Goal: Transaction & Acquisition: Purchase product/service

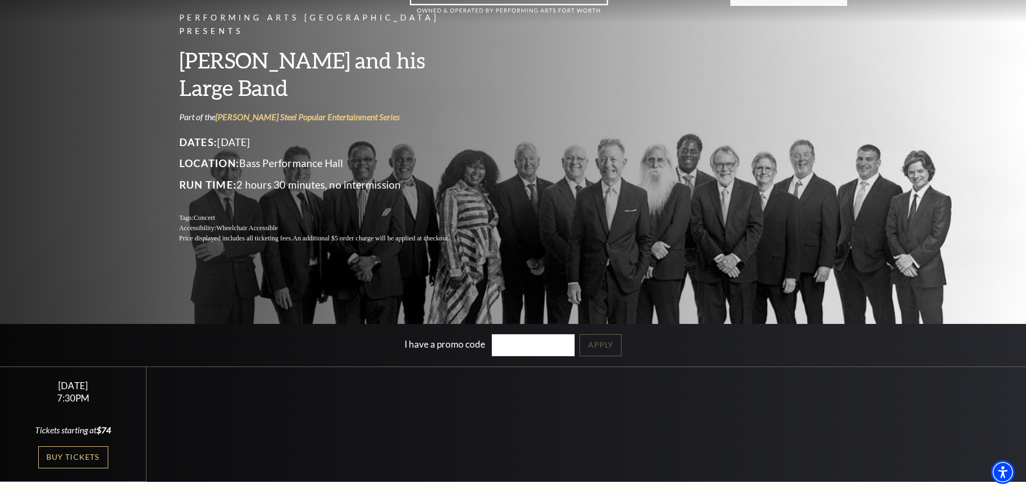
scroll to position [162, 0]
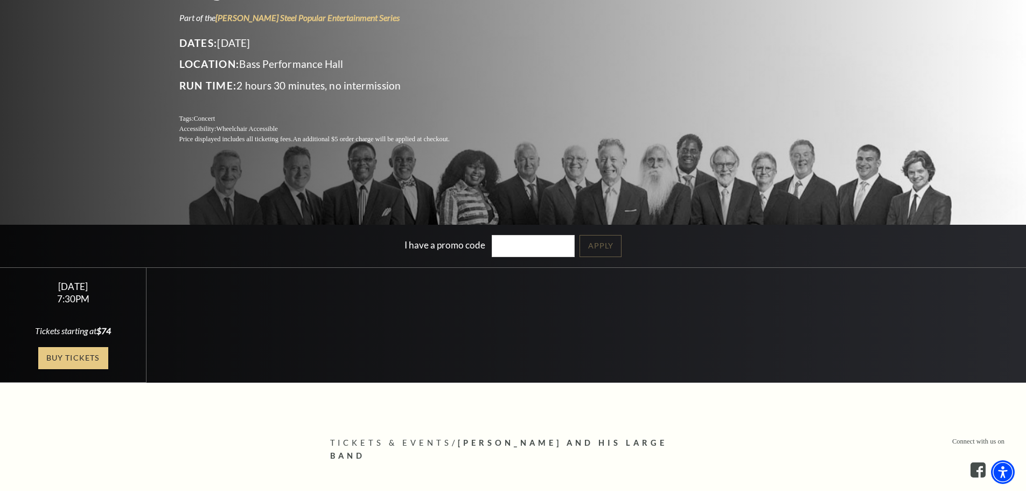
click at [89, 357] on link "Buy Tickets" at bounding box center [73, 358] width 70 height 22
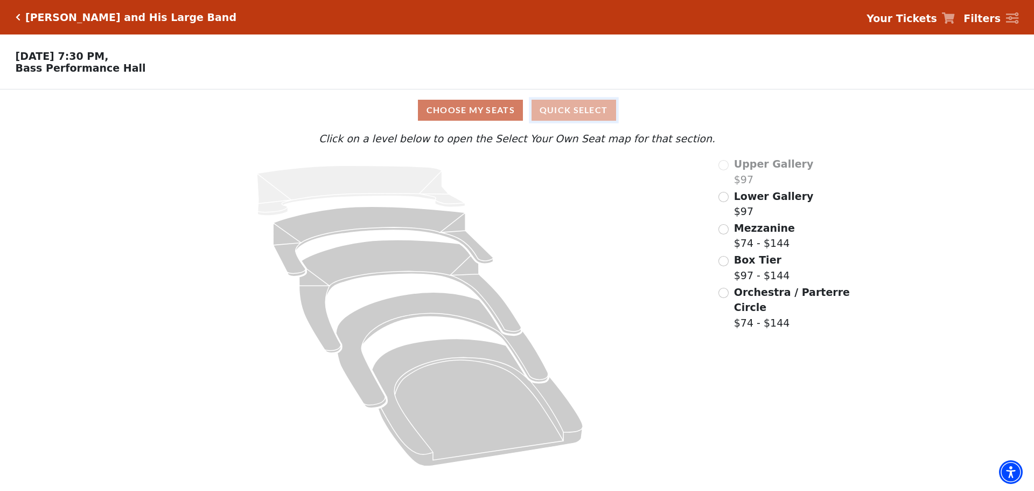
click at [583, 110] on button "Quick Select" at bounding box center [574, 110] width 85 height 21
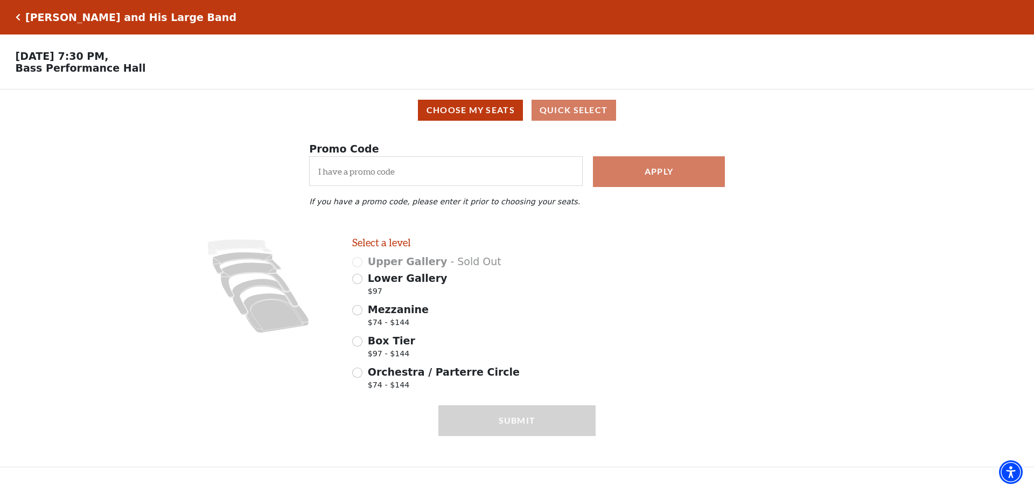
click at [359, 385] on div "Orchestra / Parterre Circle $74 - $144" at bounding box center [474, 379] width 244 height 30
click at [357, 378] on input "Orchestra / Parterre Circle $74 - $144" at bounding box center [357, 372] width 10 height 10
radio input "true"
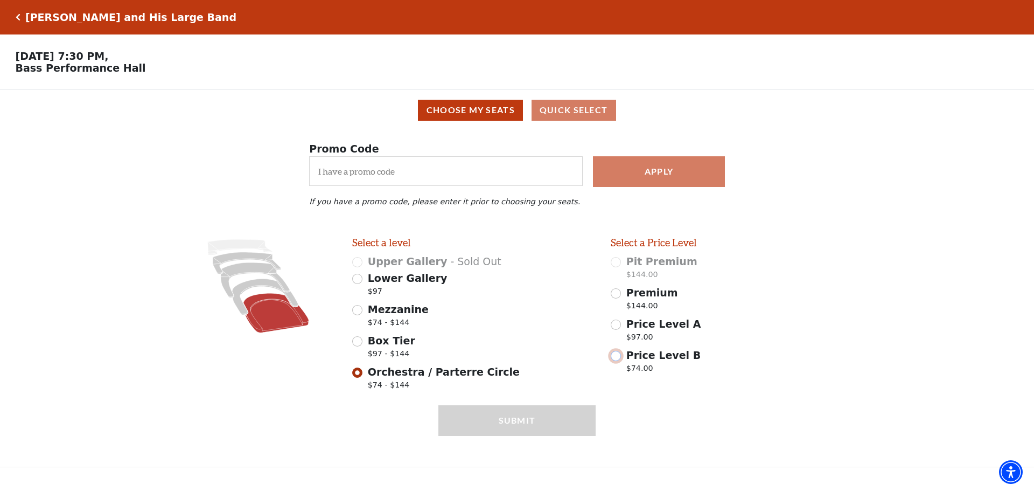
click at [617, 361] on input "Price Level B $74.00" at bounding box center [616, 356] width 10 height 10
radio input "true"
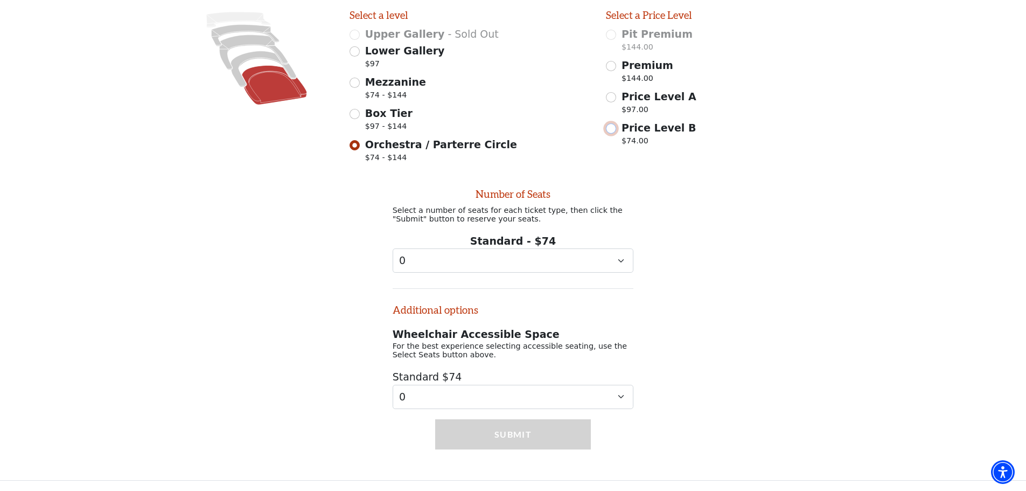
scroll to position [240, 0]
click at [599, 261] on select "0 1 2 3 4" at bounding box center [513, 260] width 241 height 24
select select "2"
click at [393, 248] on select "0 1 2 3 4" at bounding box center [513, 260] width 241 height 24
click at [542, 432] on button "Submit" at bounding box center [513, 434] width 156 height 30
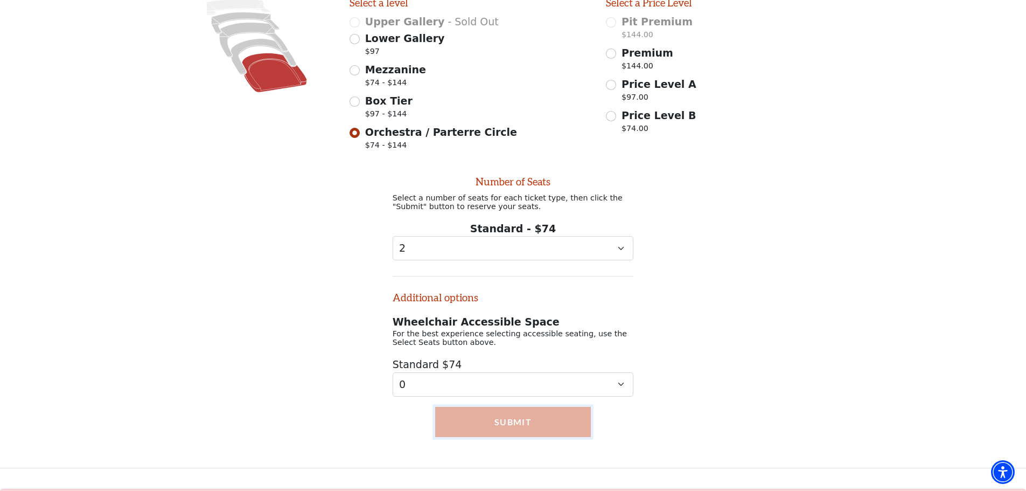
click at [504, 421] on button "Submit" at bounding box center [513, 422] width 156 height 30
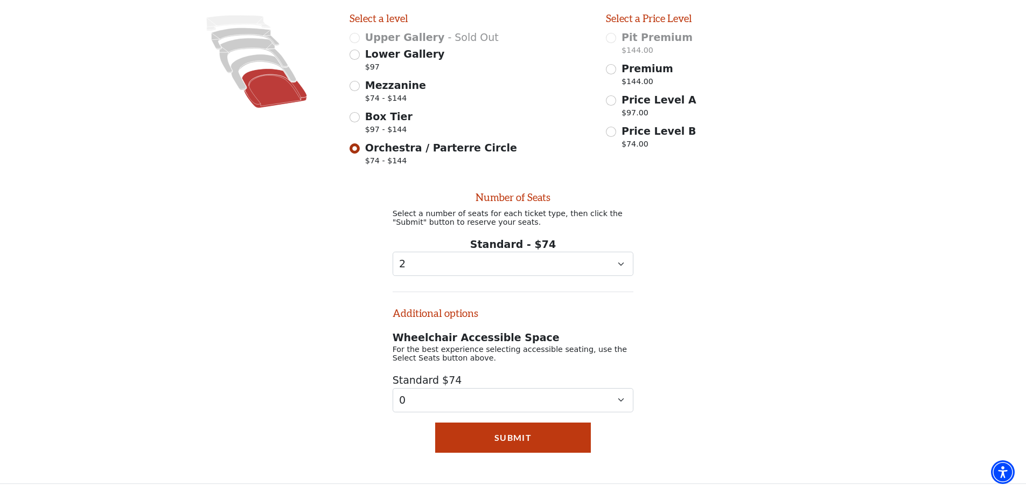
scroll to position [135, 0]
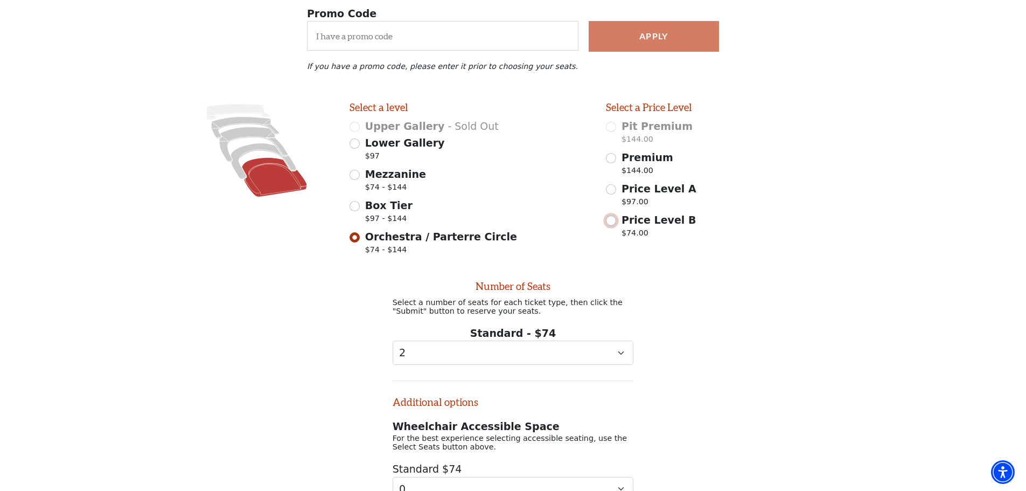
click at [609, 226] on input "Price Level B $74.00" at bounding box center [611, 220] width 10 height 10
radio input "true"
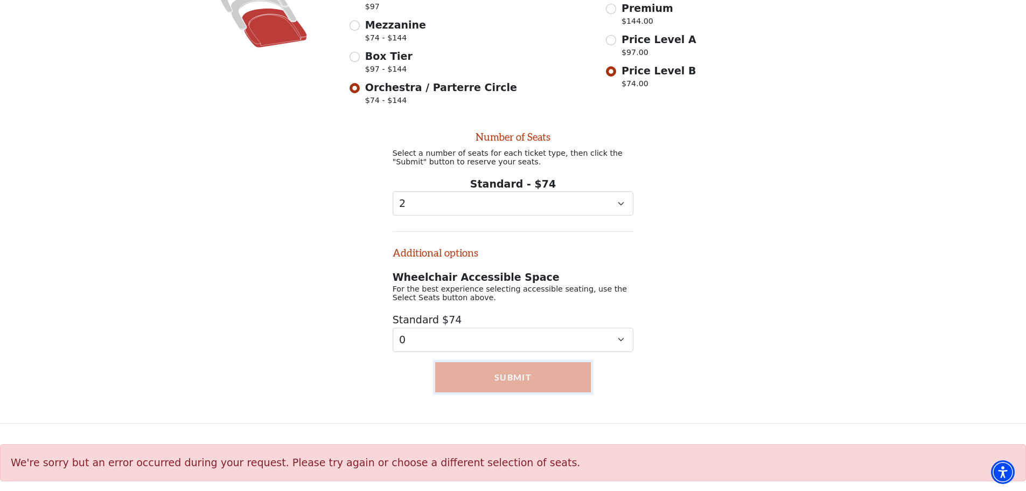
click at [515, 376] on button "Submit" at bounding box center [513, 377] width 156 height 30
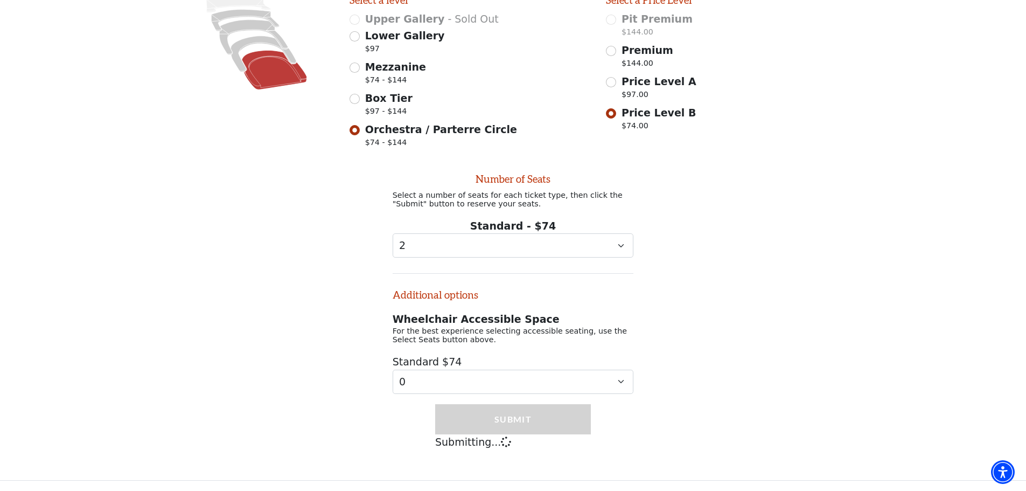
scroll to position [297, 0]
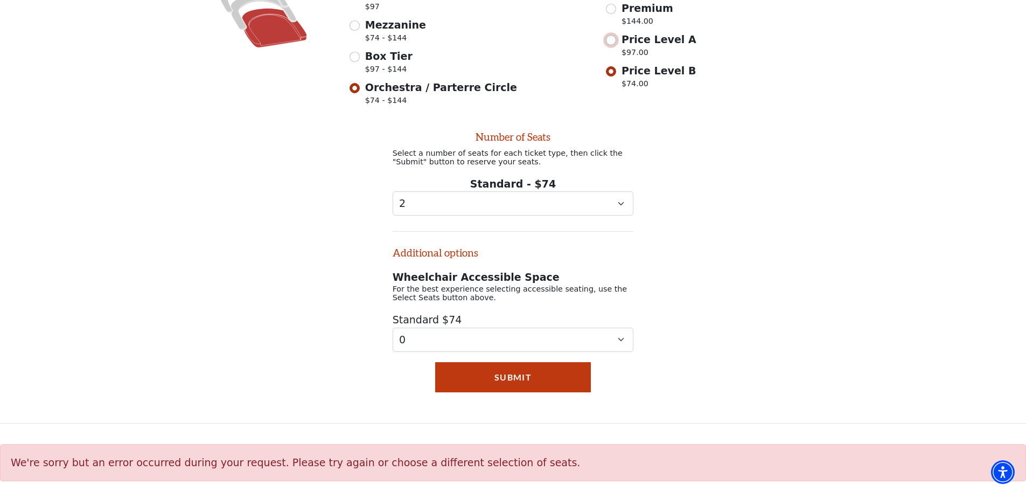
click at [614, 37] on input "Price Level A $97.00" at bounding box center [611, 40] width 10 height 10
radio input "true"
select select "0"
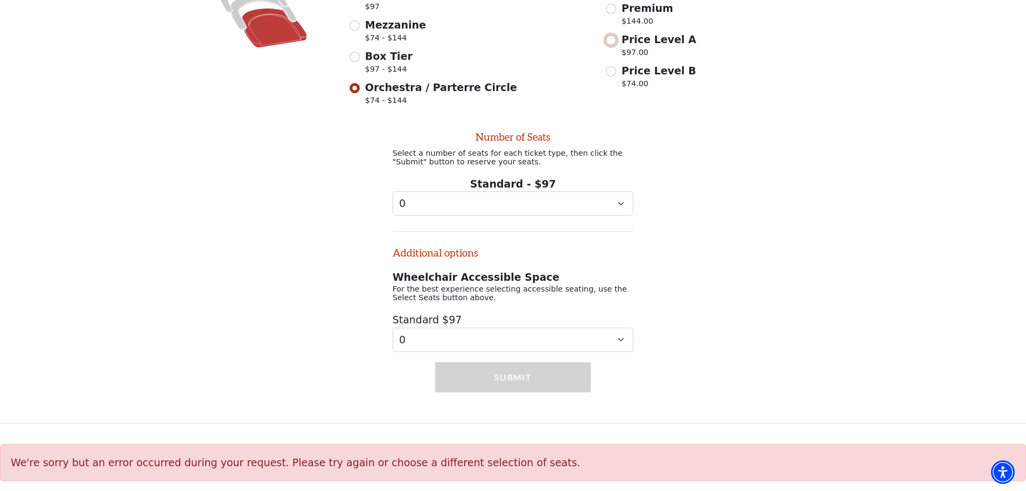
click at [614, 37] on input "Price Level A $97.00" at bounding box center [611, 40] width 10 height 10
radio input "true"
click at [525, 199] on select "0 1 2 3 4 5 6 7 8 9" at bounding box center [513, 203] width 241 height 24
select select "2"
click at [393, 191] on select "0 1 2 3 4 5 6 7 8 9" at bounding box center [513, 203] width 241 height 24
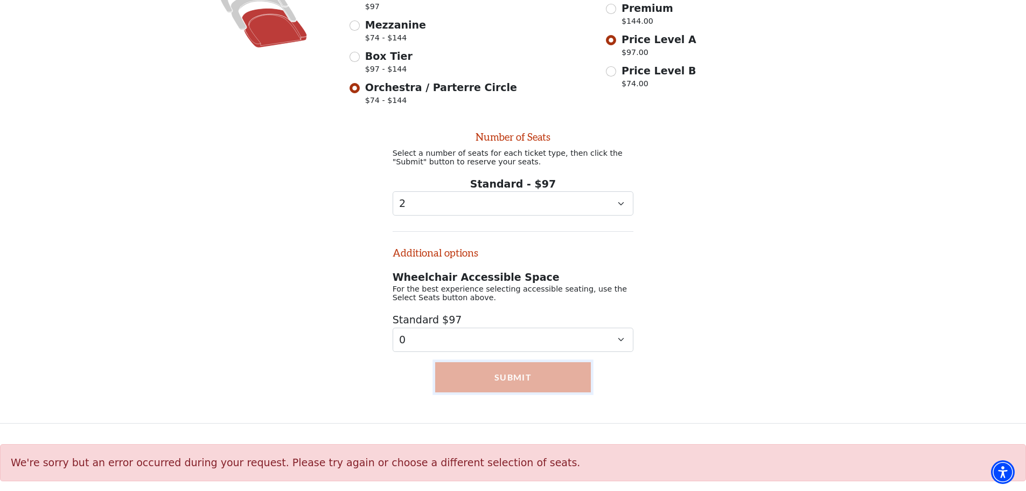
click at [512, 374] on button "Submit" at bounding box center [513, 377] width 156 height 30
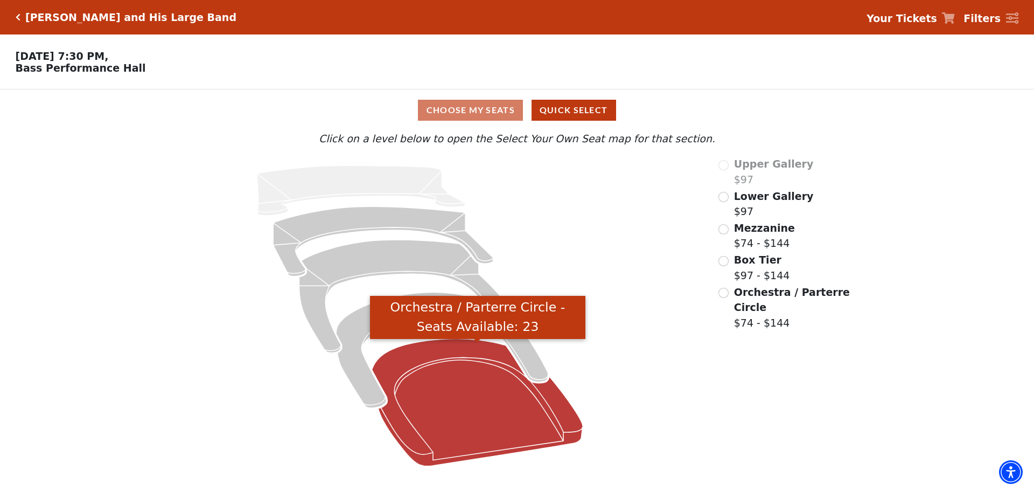
click at [442, 365] on icon "Orchestra / Parterre Circle - Seats Available: 23" at bounding box center [477, 402] width 211 height 127
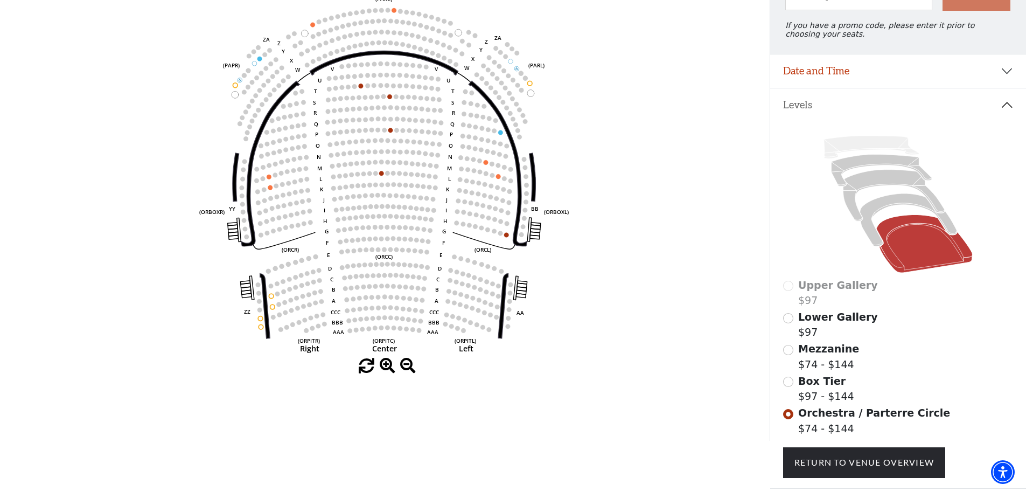
scroll to position [158, 0]
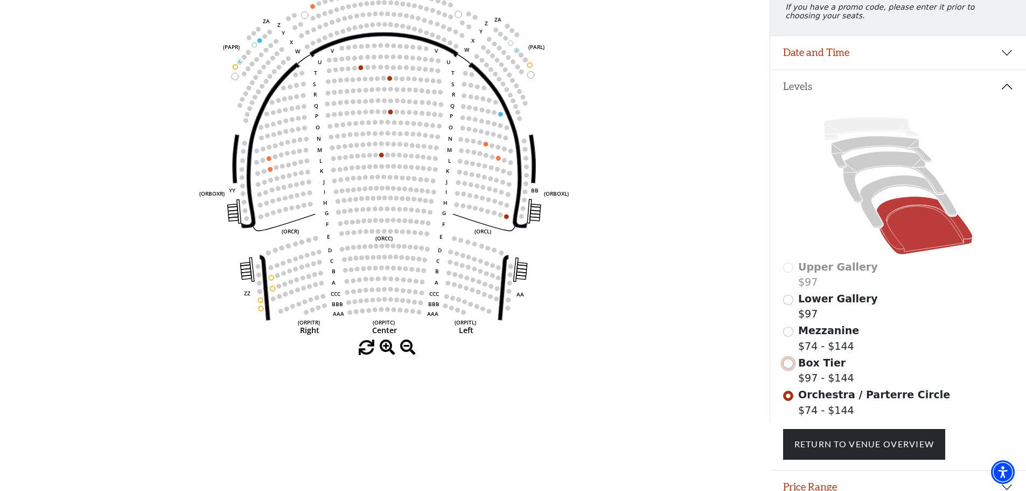
click at [791, 368] on input "Box Tier$97 - $144\a" at bounding box center [788, 363] width 10 height 10
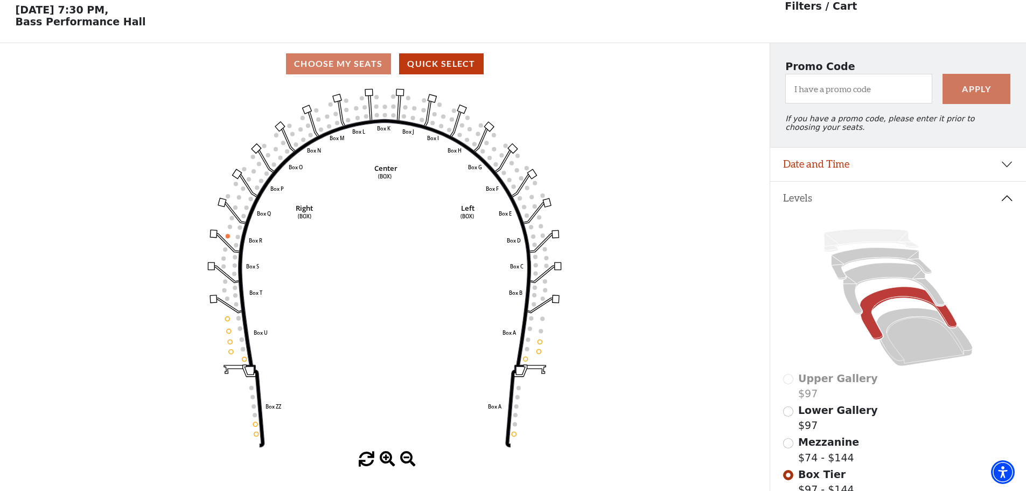
scroll to position [50, 0]
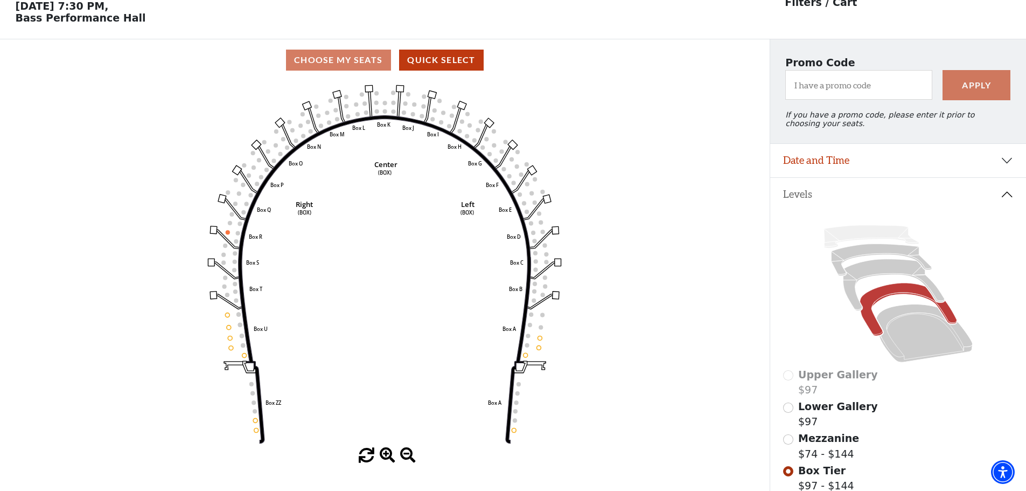
click at [820, 441] on span "Mezzanine" at bounding box center [828, 438] width 61 height 12
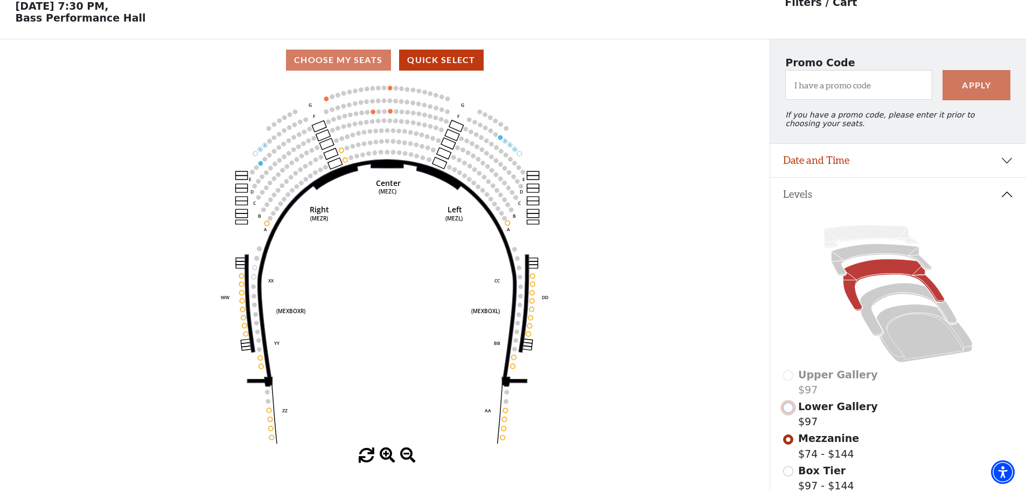
click at [792, 413] on input "Lower Gallery$97\a" at bounding box center [788, 407] width 10 height 10
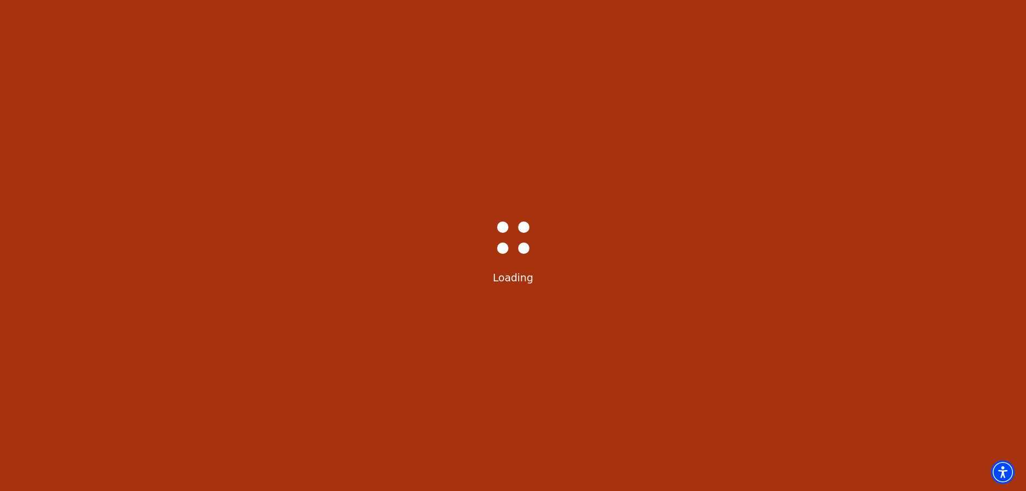
click at [792, 418] on div "Bass-Hall_Loader-Med-Gray Loading" at bounding box center [513, 245] width 1026 height 491
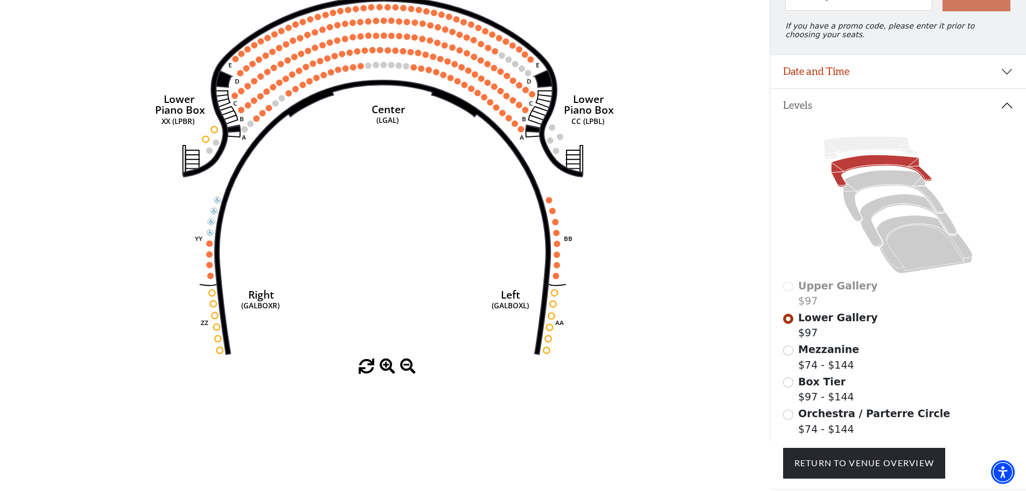
scroll to position [158, 0]
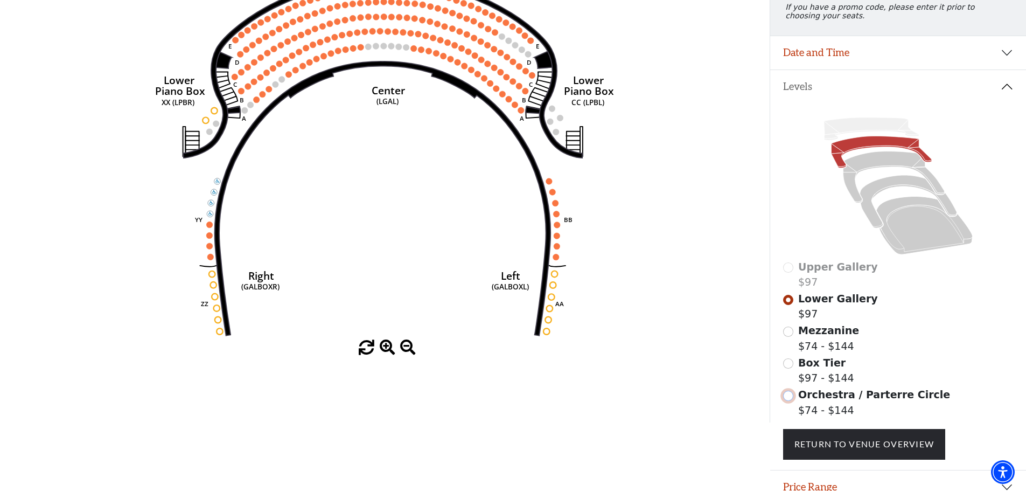
click at [790, 401] on input "Orchestra / Parterre Circle$74 - $144\a" at bounding box center [788, 396] width 10 height 10
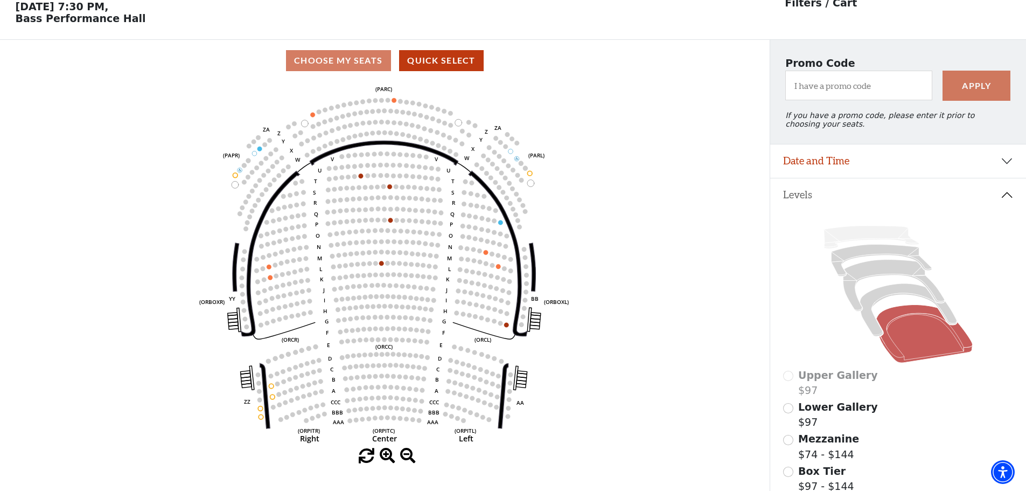
scroll to position [50, 0]
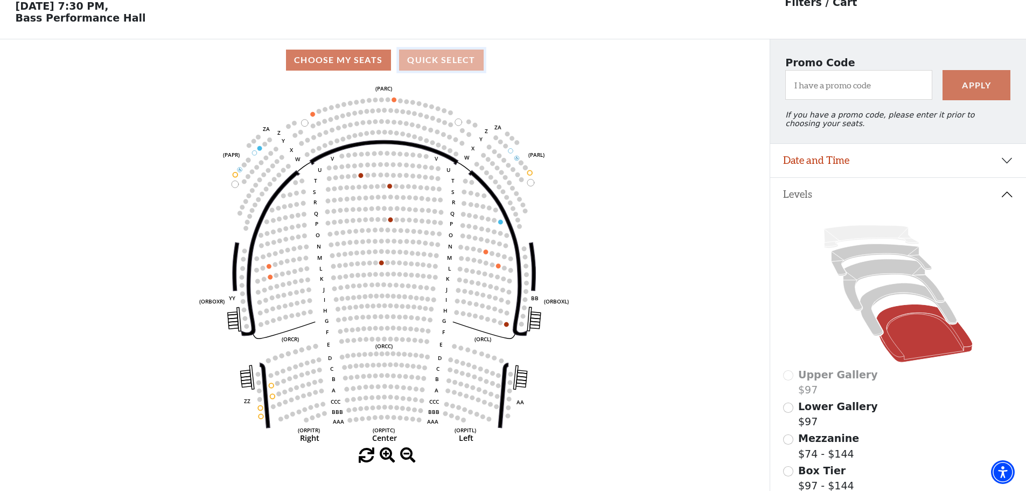
click at [436, 67] on button "Quick Select" at bounding box center [441, 60] width 85 height 21
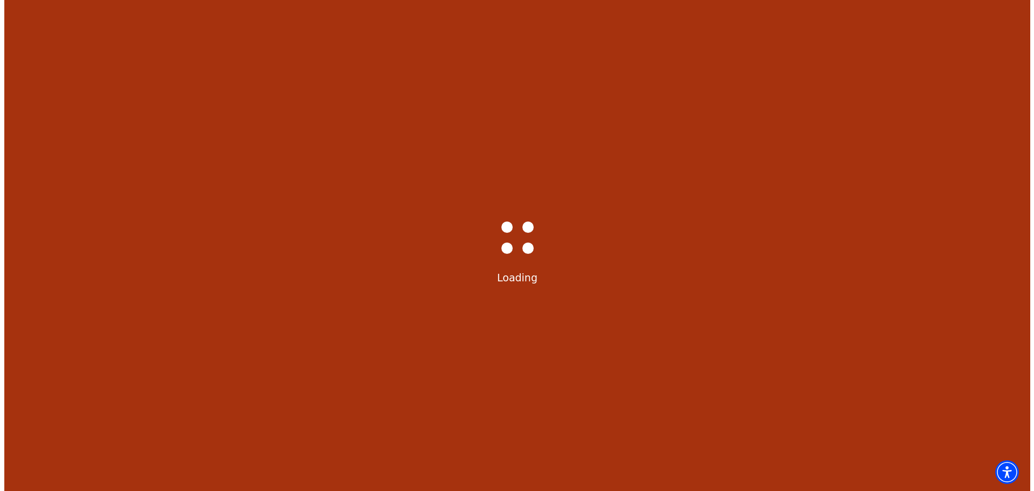
scroll to position [0, 0]
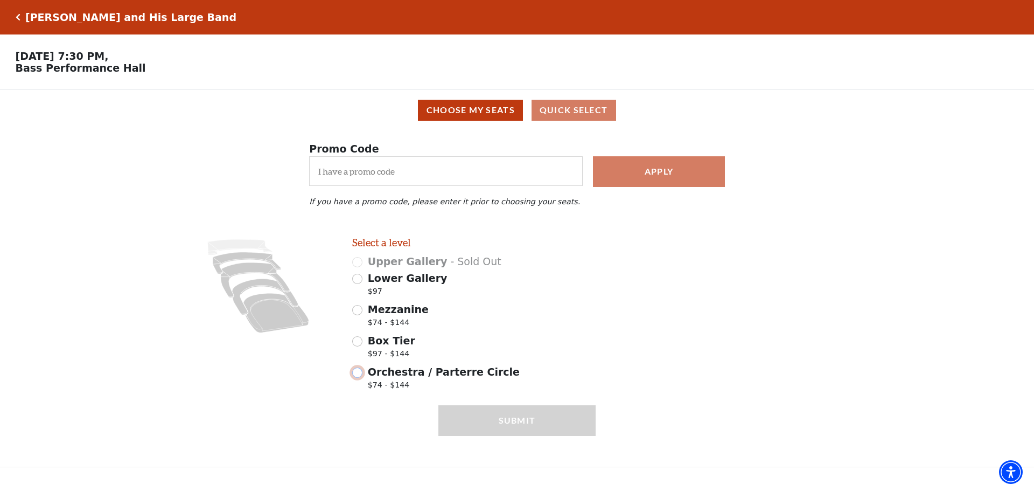
click at [361, 378] on input "Orchestra / Parterre Circle $74 - $144" at bounding box center [357, 372] width 10 height 10
radio input "true"
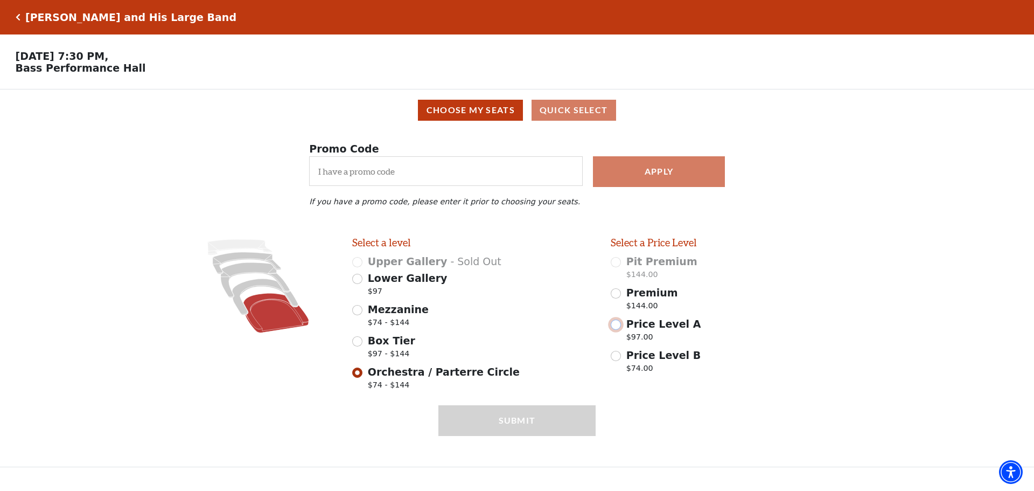
click at [617, 330] on input "Price Level A $97.00" at bounding box center [616, 324] width 10 height 10
radio input "true"
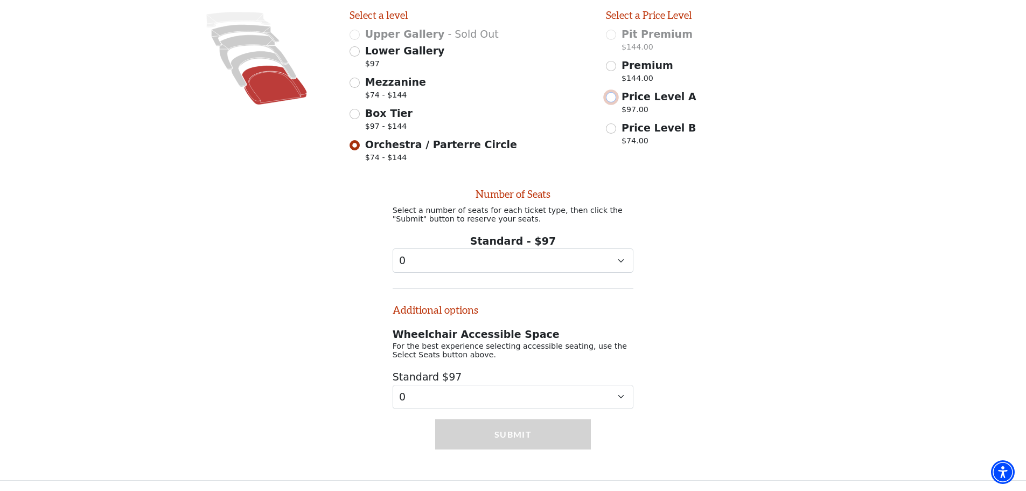
scroll to position [240, 0]
click at [531, 271] on div "Number of Seats Select a number of seats for each ticket type, then click the "…" at bounding box center [513, 293] width 256 height 231
click at [522, 261] on select "0 1 2 3 4 5 6 7 8 9" at bounding box center [513, 260] width 241 height 24
select select "2"
click at [393, 248] on select "0 1 2 3 4 5 6 7 8 9" at bounding box center [513, 260] width 241 height 24
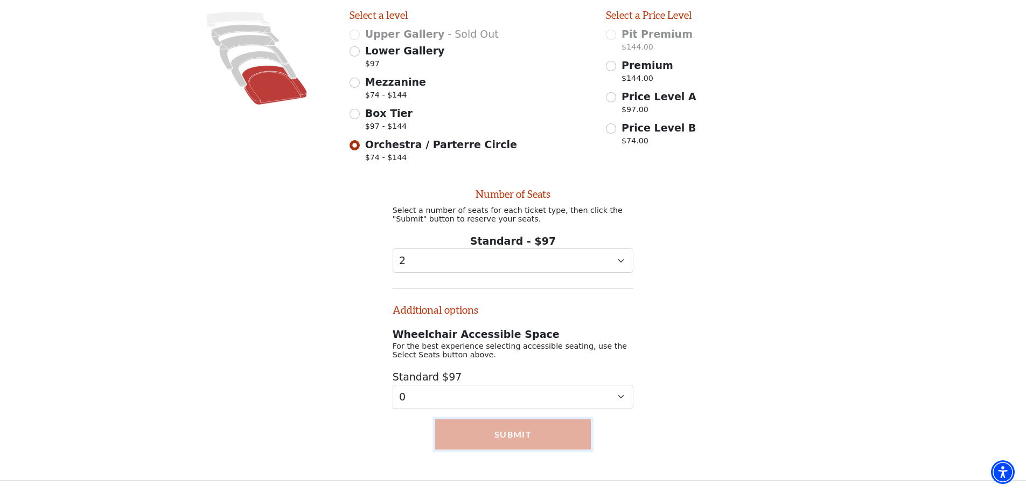
click at [507, 430] on button "Submit" at bounding box center [513, 434] width 156 height 30
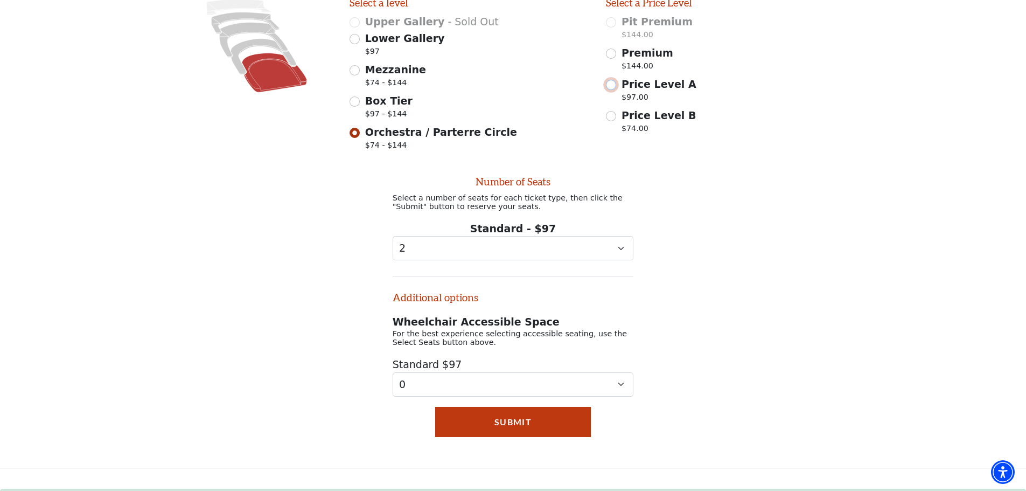
click at [610, 89] on input "Price Level A $97.00" at bounding box center [611, 85] width 10 height 10
radio input "true"
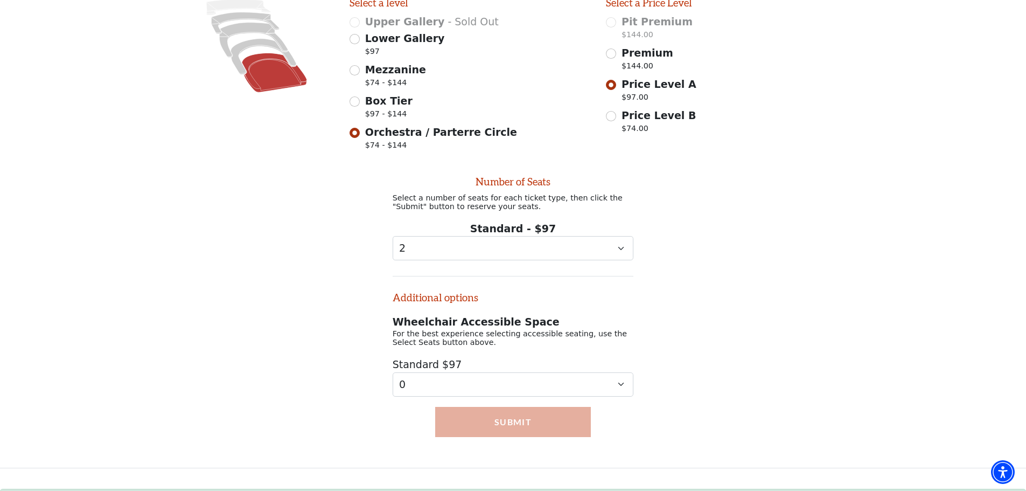
click at [528, 434] on button "Submit" at bounding box center [513, 422] width 156 height 30
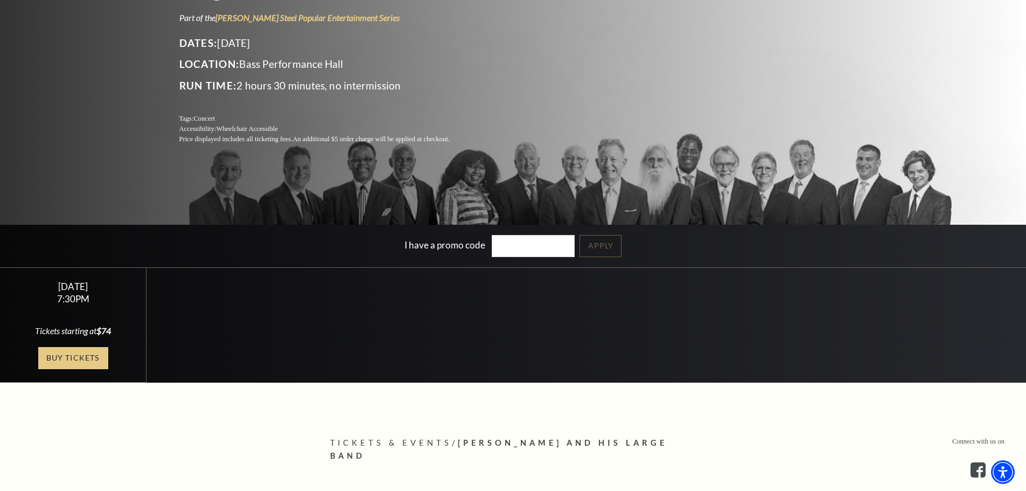
click at [76, 351] on link "Buy Tickets" at bounding box center [73, 358] width 70 height 22
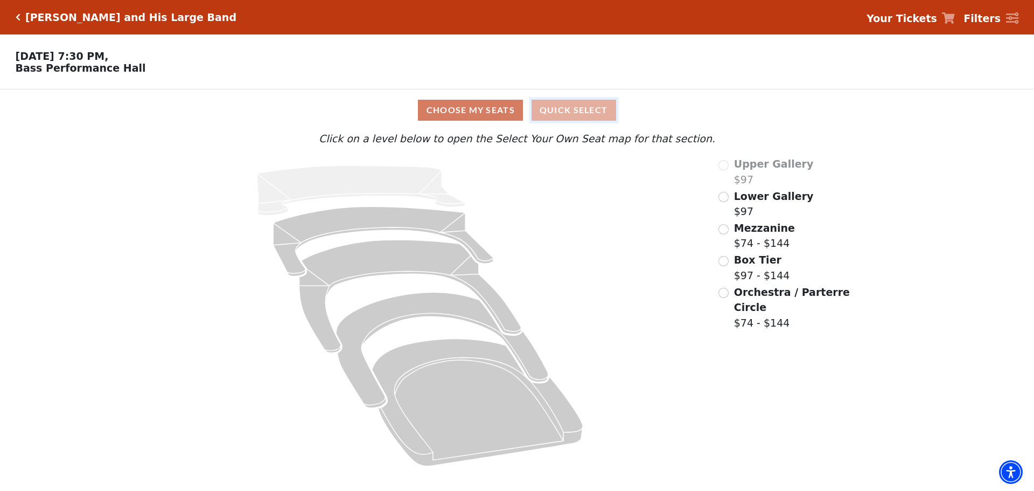
click at [562, 115] on button "Quick Select" at bounding box center [574, 110] width 85 height 21
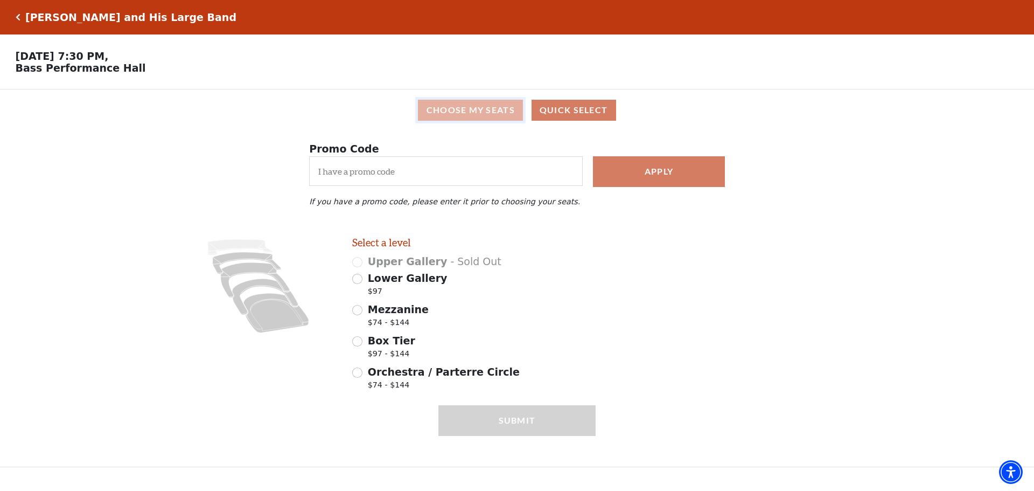
click at [458, 109] on button "Choose My Seats" at bounding box center [470, 110] width 105 height 21
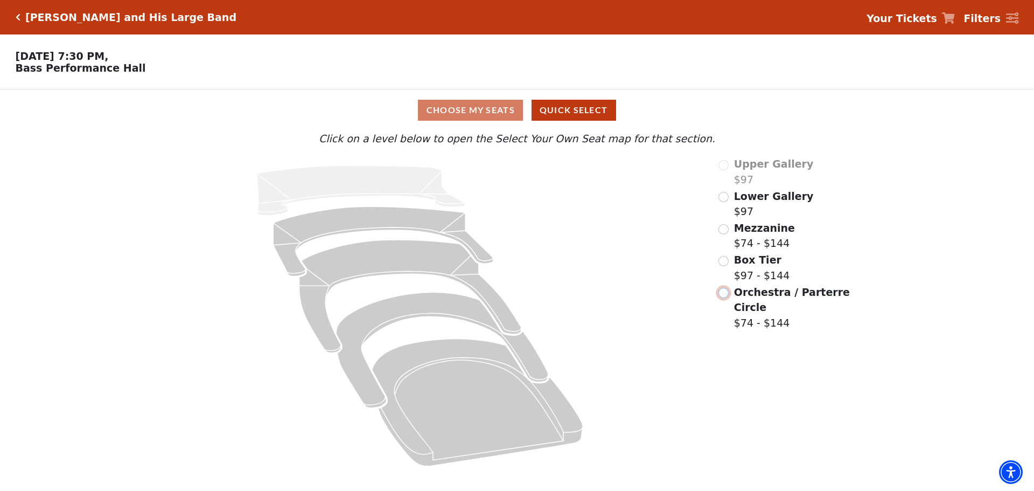
click at [728, 298] on input "Orchestra / Parterre Circle$74 - $144\a" at bounding box center [724, 293] width 10 height 10
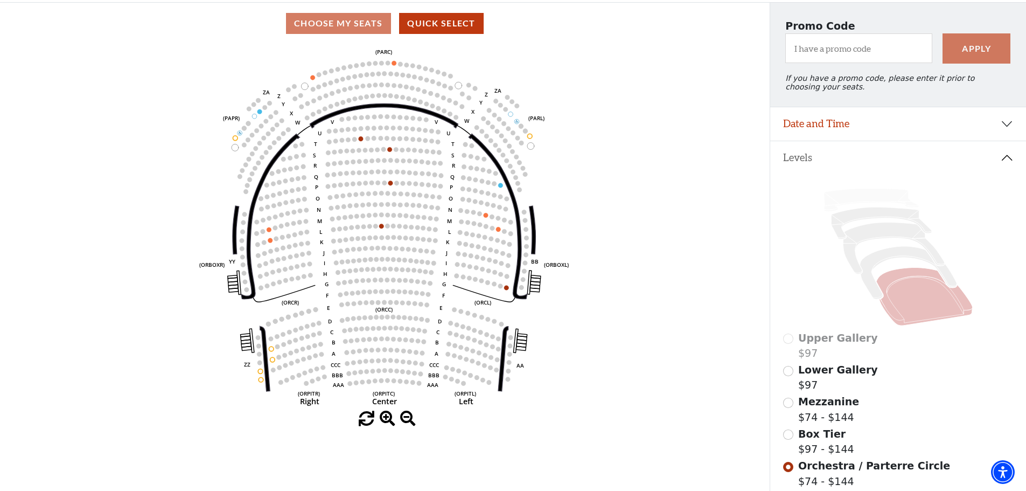
scroll to position [104, 0]
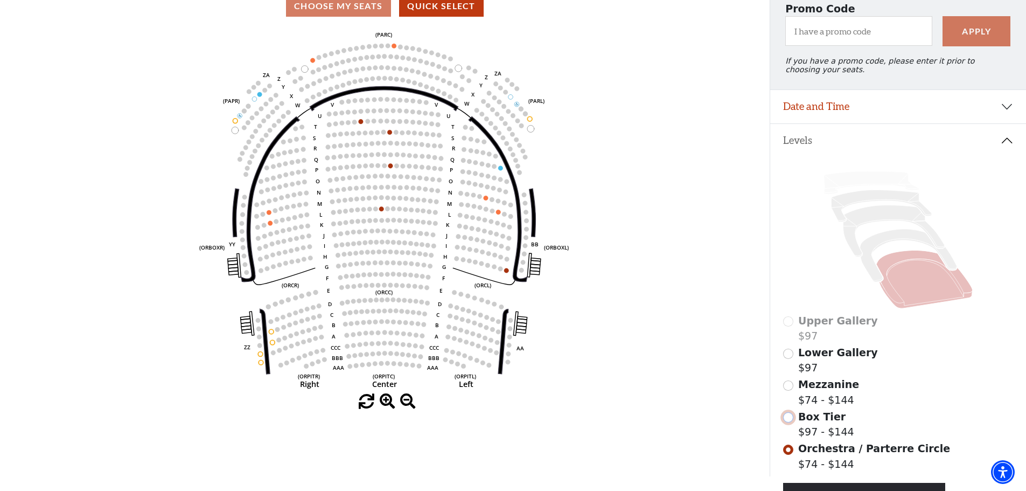
click at [789, 422] on input "Box Tier$97 - $144\a" at bounding box center [788, 417] width 10 height 10
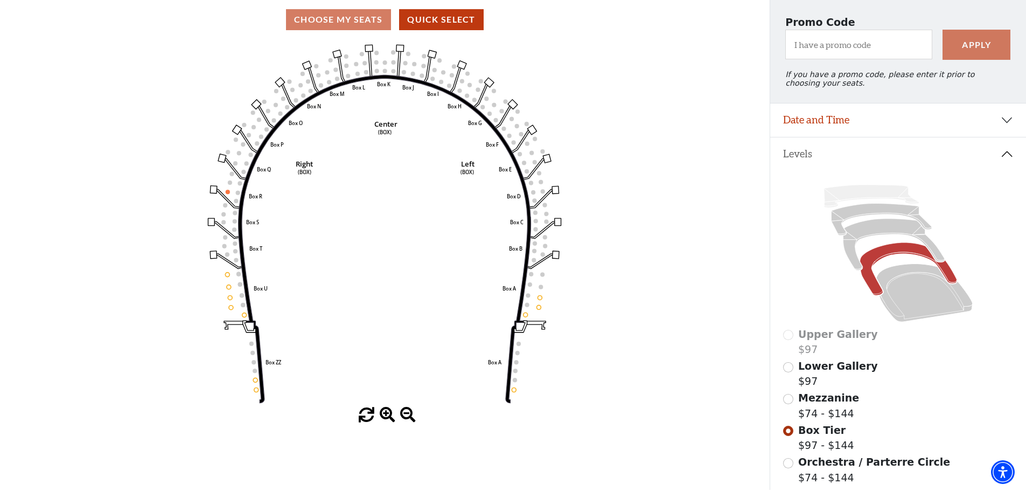
scroll to position [158, 0]
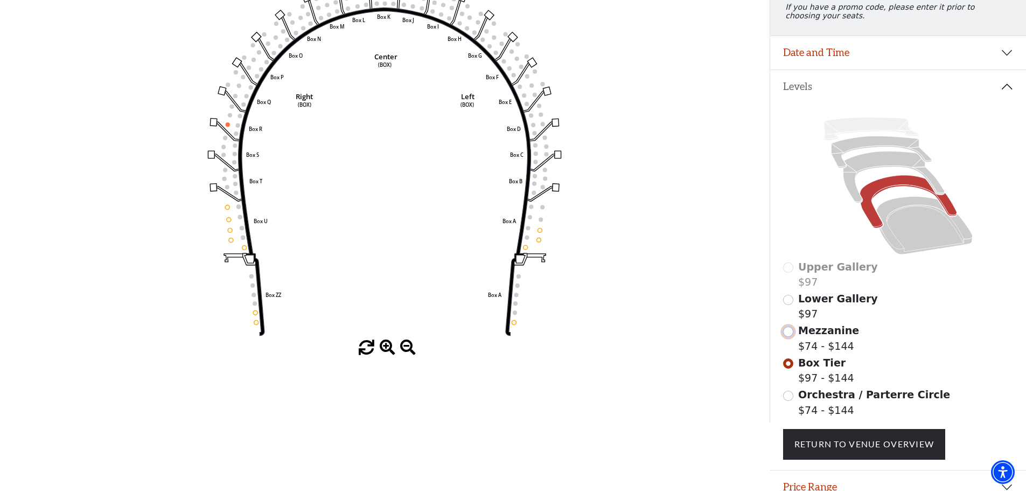
click at [788, 337] on input "Mezzanine$74 - $144\a" at bounding box center [788, 331] width 10 height 10
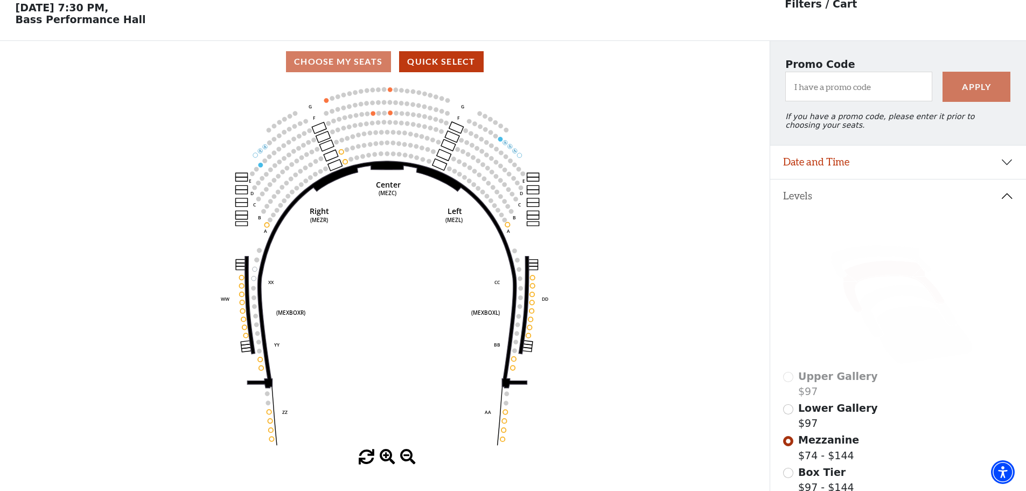
scroll to position [50, 0]
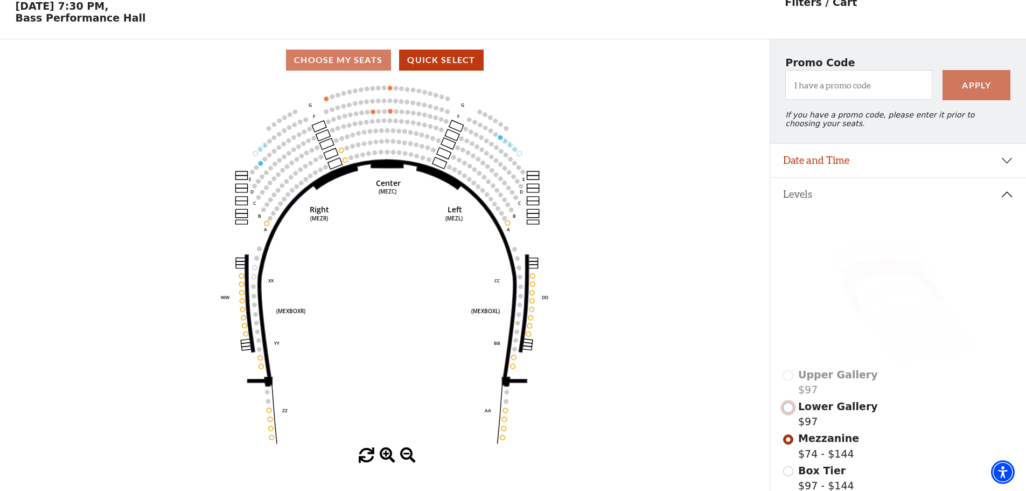
click at [790, 413] on input "Lower Gallery$97\a" at bounding box center [788, 407] width 10 height 10
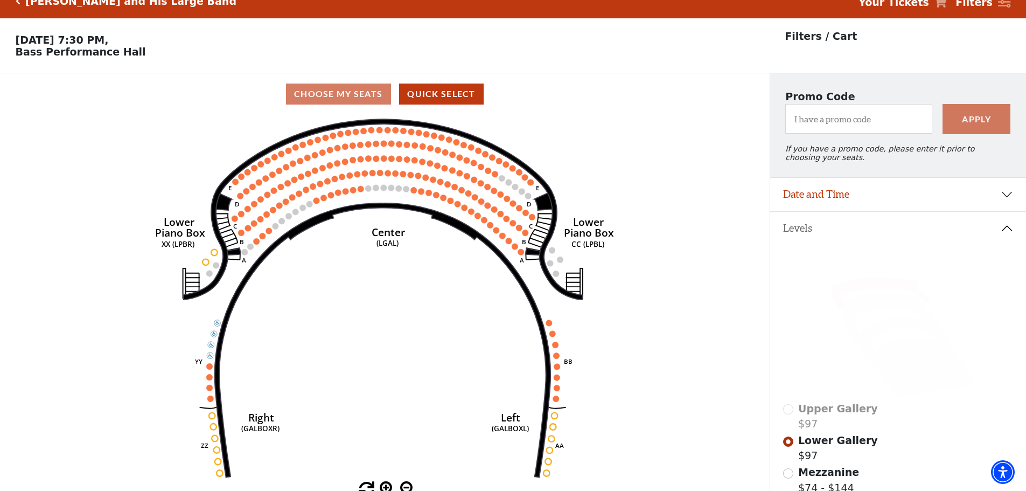
scroll to position [0, 0]
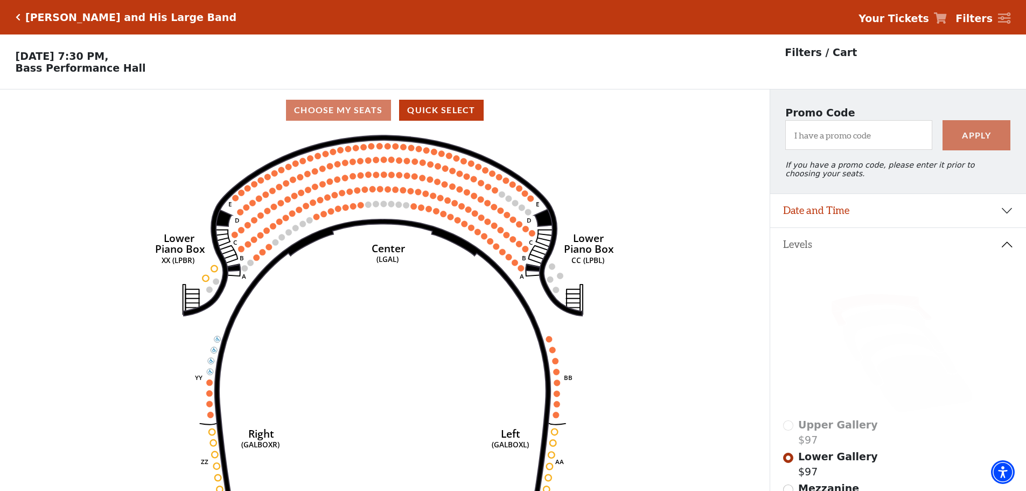
click at [922, 17] on strong "Your Tickets" at bounding box center [894, 18] width 71 height 12
click at [947, 15] on icon "Your Tickets" at bounding box center [940, 17] width 13 height 11
click at [941, 17] on link "Your Tickets" at bounding box center [903, 19] width 88 height 16
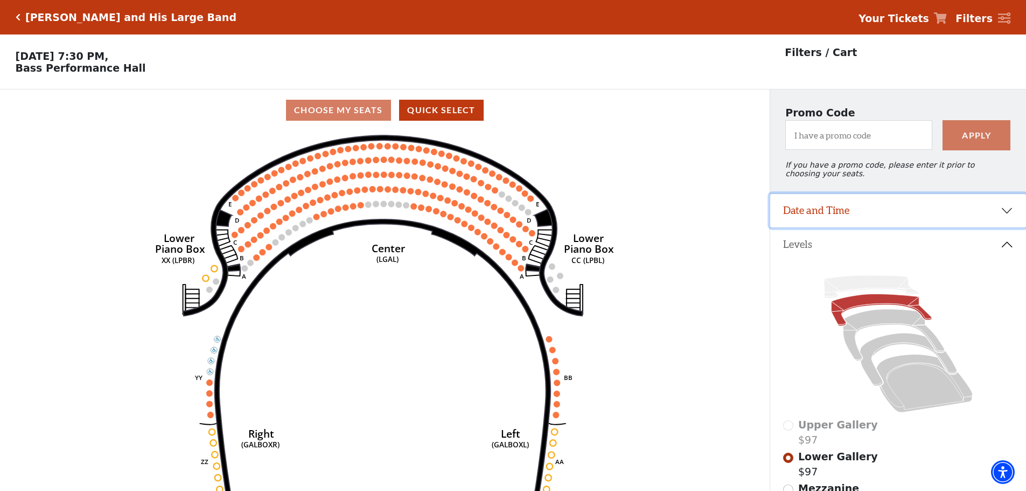
click at [821, 222] on button "Date and Time" at bounding box center [898, 210] width 256 height 33
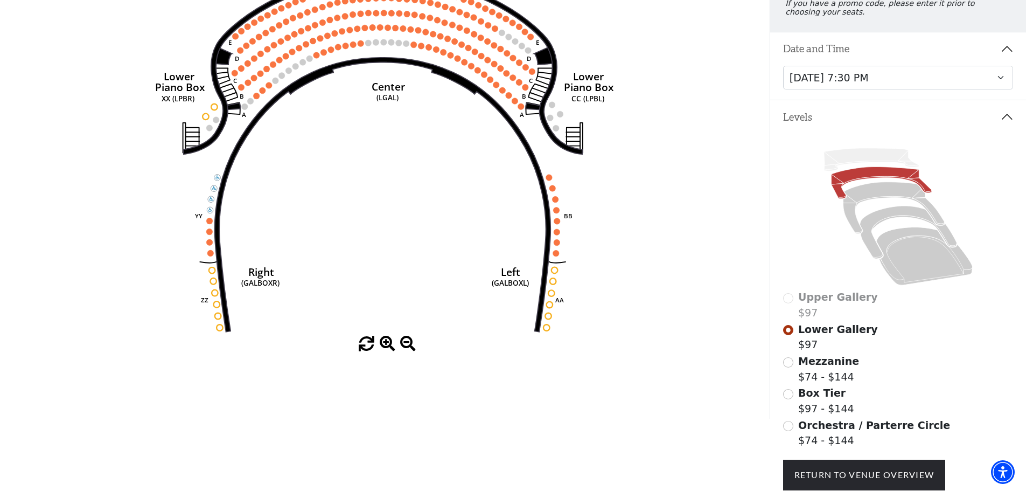
scroll to position [246, 0]
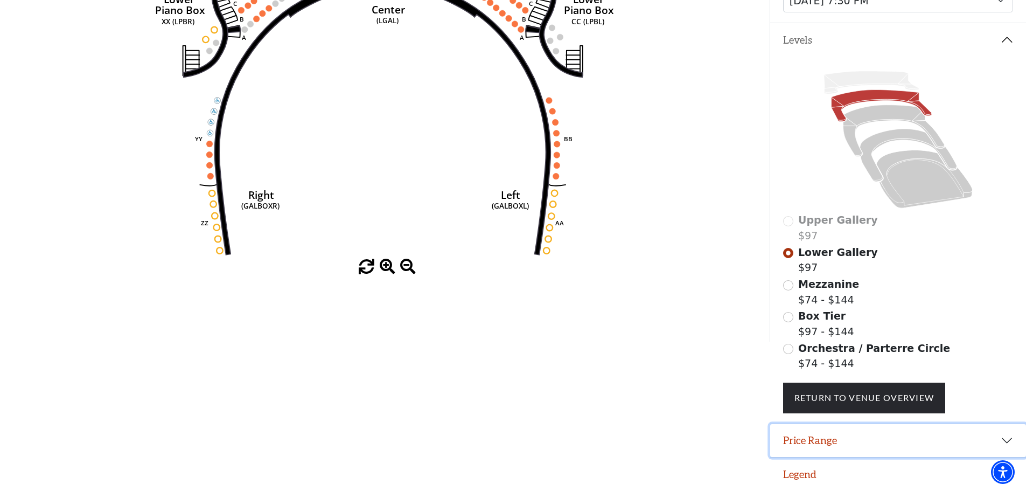
click at [805, 443] on button "Price Range" at bounding box center [898, 440] width 256 height 33
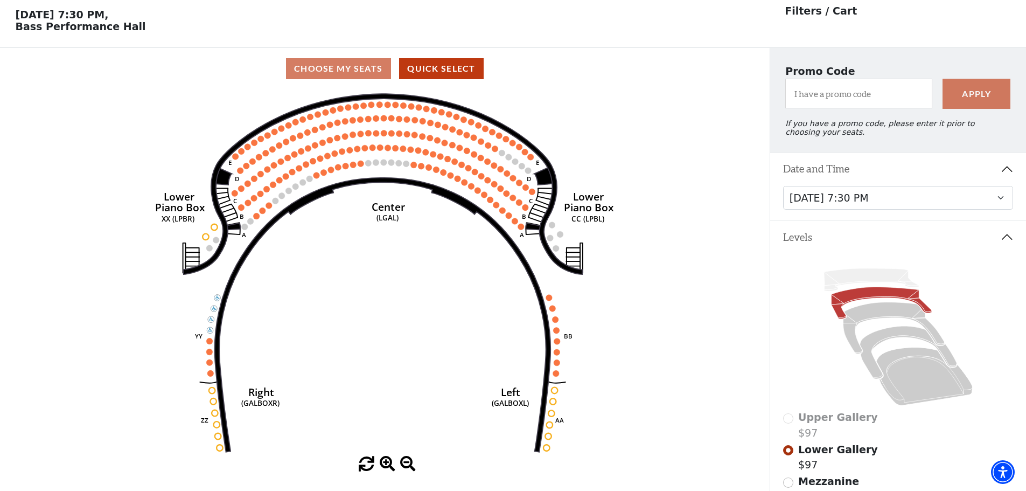
scroll to position [31, 0]
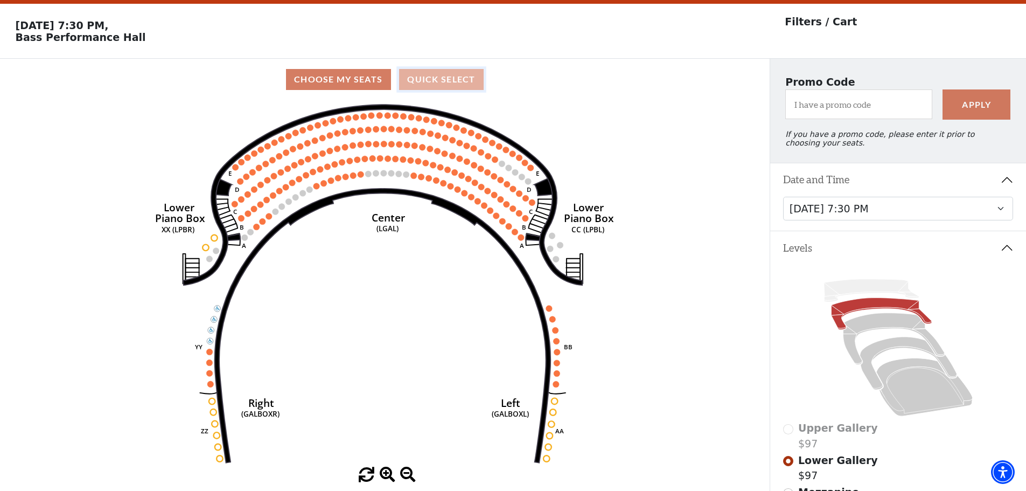
click at [436, 80] on button "Quick Select" at bounding box center [441, 79] width 85 height 21
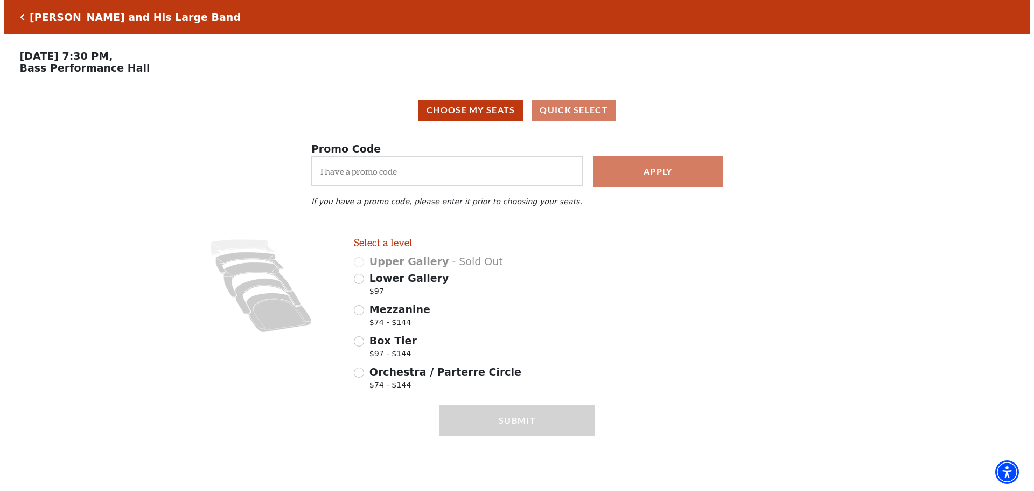
scroll to position [0, 0]
click at [364, 382] on div "Orchestra / Parterre Circle $74 - $144" at bounding box center [474, 379] width 244 height 30
click at [360, 378] on input "Orchestra / Parterre Circle $74 - $144" at bounding box center [357, 372] width 10 height 10
radio input "true"
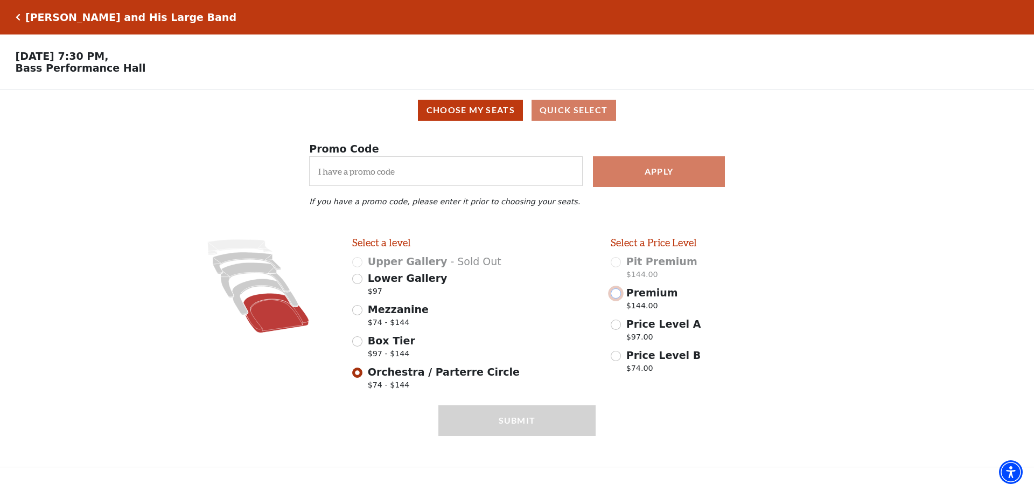
click at [616, 298] on input "Premium $144.00" at bounding box center [616, 293] width 10 height 10
radio input "true"
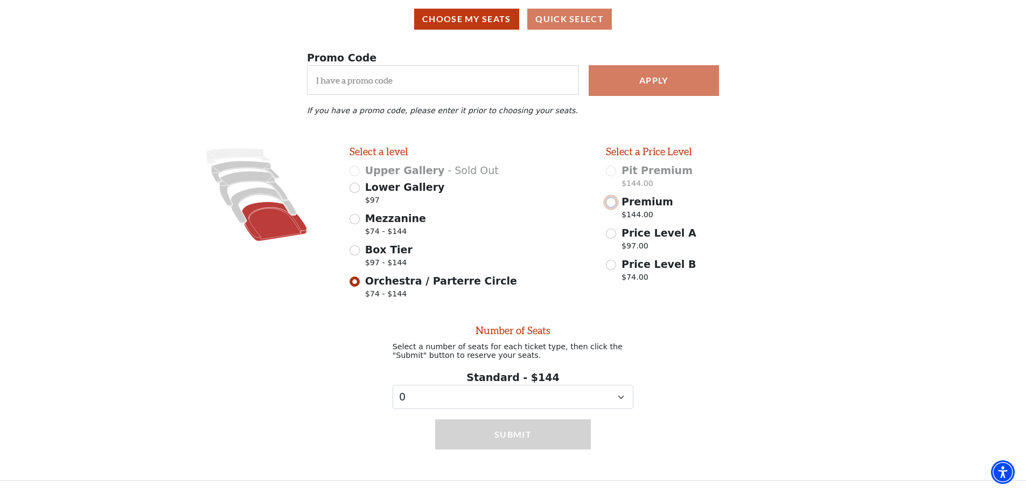
scroll to position [100, 0]
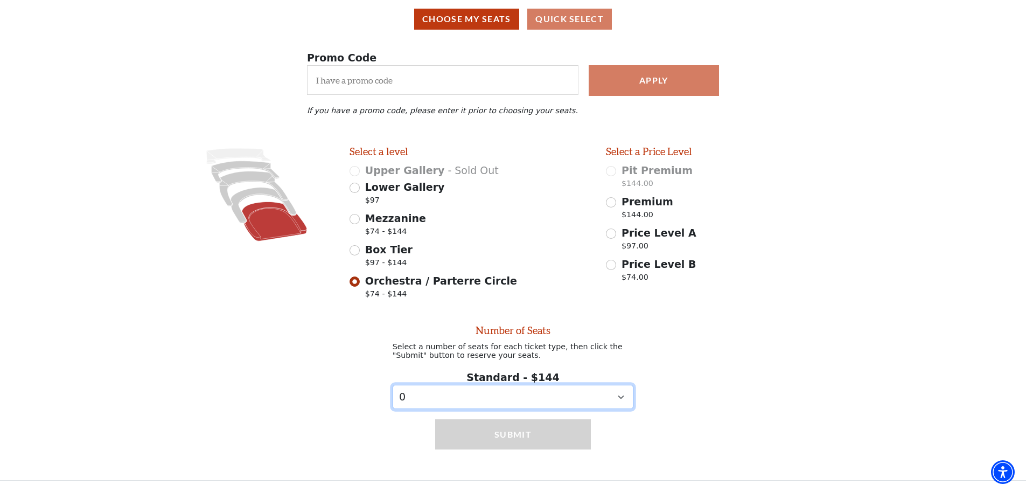
click at [470, 399] on select "0 1 2 3 4 5" at bounding box center [513, 397] width 241 height 24
select select "2"
click at [393, 385] on select "0 1 2 3 4 5" at bounding box center [513, 397] width 241 height 24
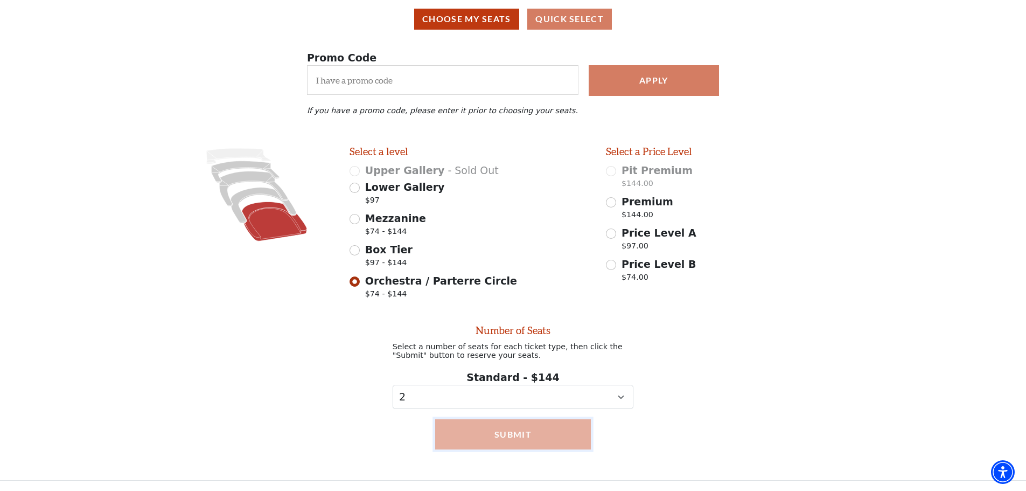
click at [506, 437] on button "Submit" at bounding box center [513, 434] width 156 height 30
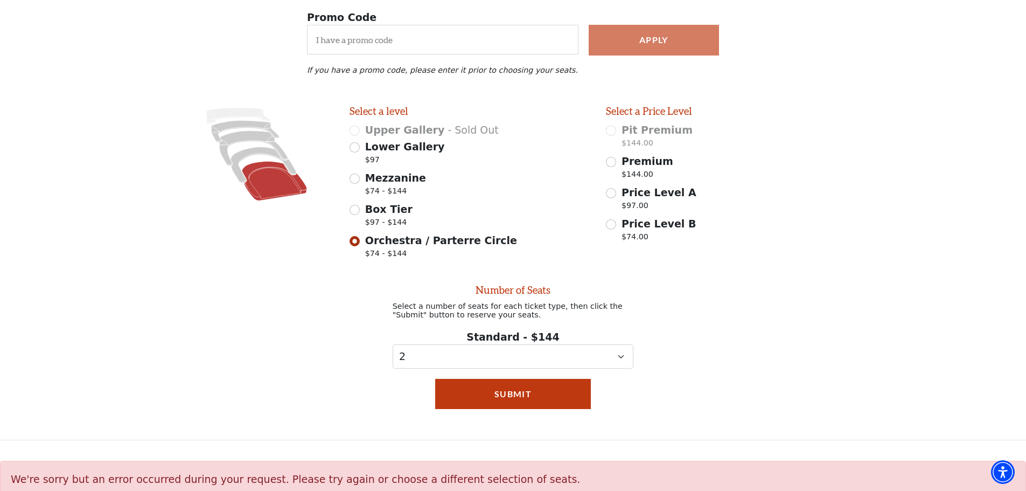
scroll to position [158, 0]
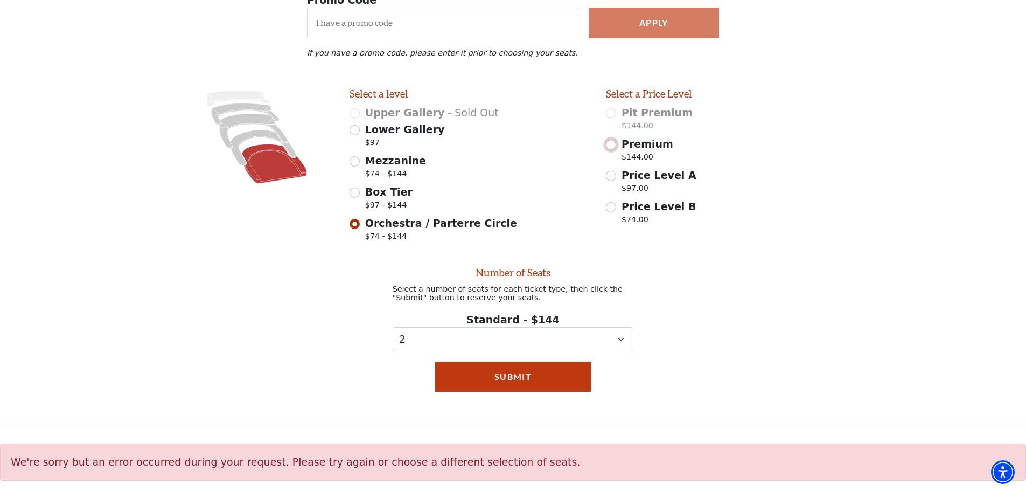
click at [614, 142] on input "Premium $144.00" at bounding box center [611, 145] width 10 height 10
radio input "true"
click at [510, 378] on button "Submit" at bounding box center [513, 376] width 156 height 30
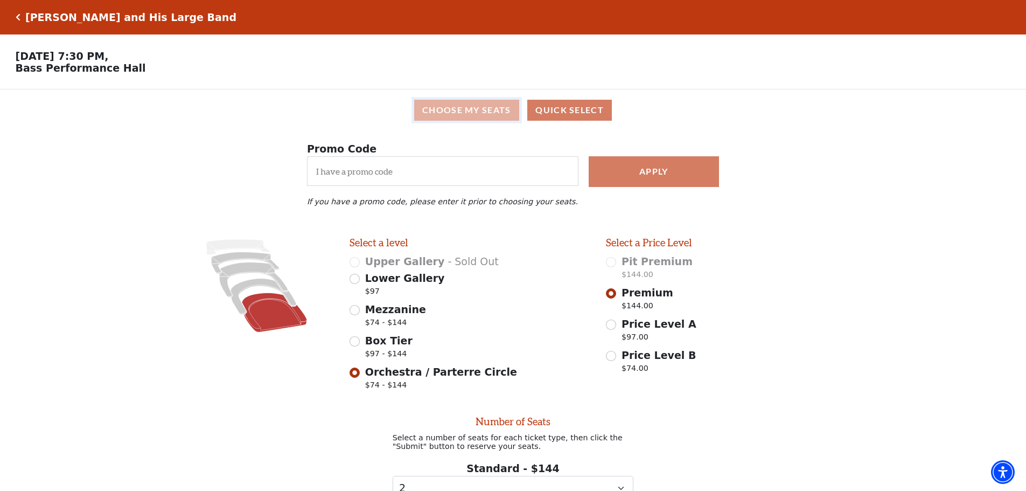
click at [468, 114] on button "Choose My Seats" at bounding box center [466, 110] width 105 height 21
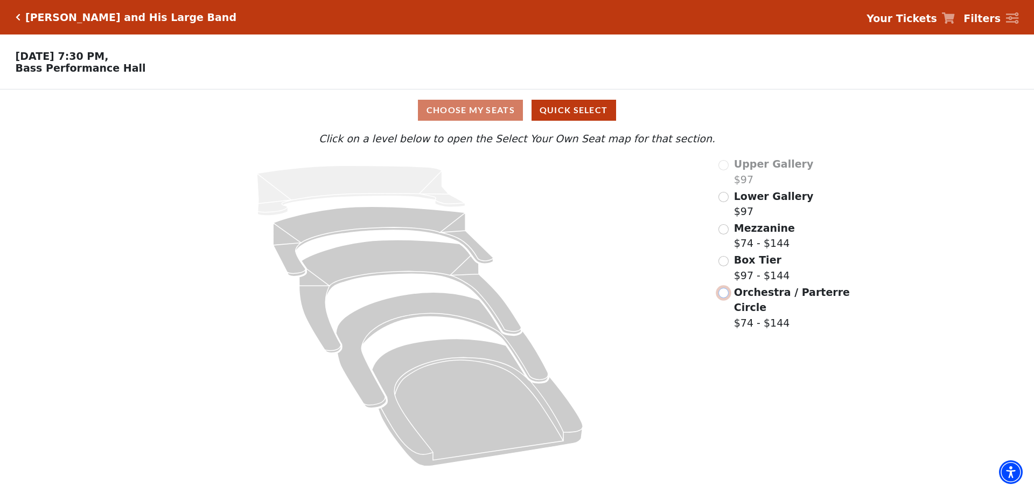
click at [726, 296] on input "Orchestra / Parterre Circle$74 - $144\a" at bounding box center [724, 293] width 10 height 10
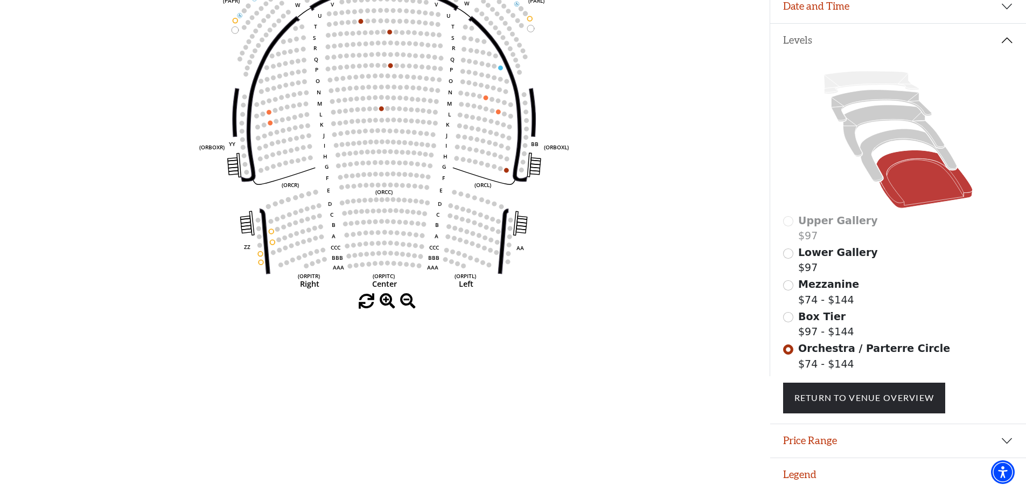
scroll to position [212, 0]
click at [893, 400] on link "Return To Venue Overview" at bounding box center [864, 397] width 163 height 30
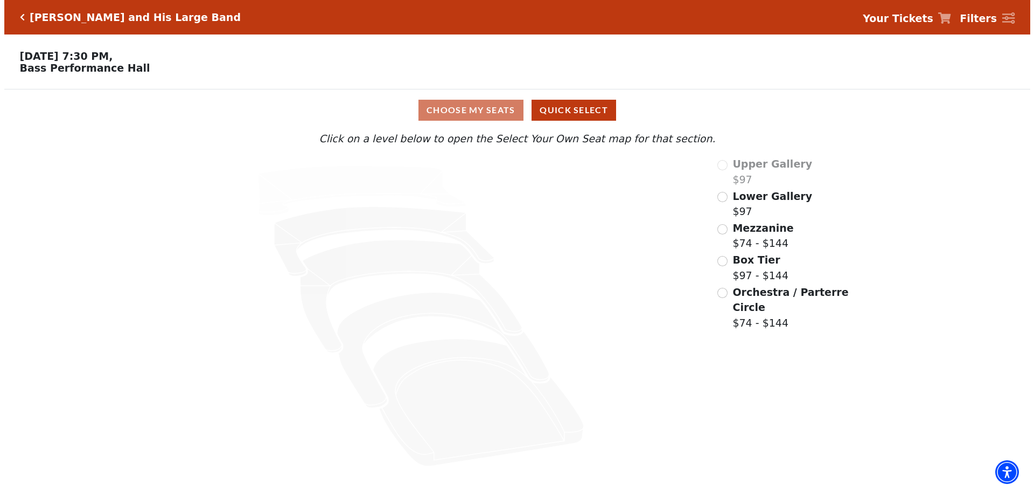
scroll to position [0, 0]
